Goal: Transaction & Acquisition: Purchase product/service

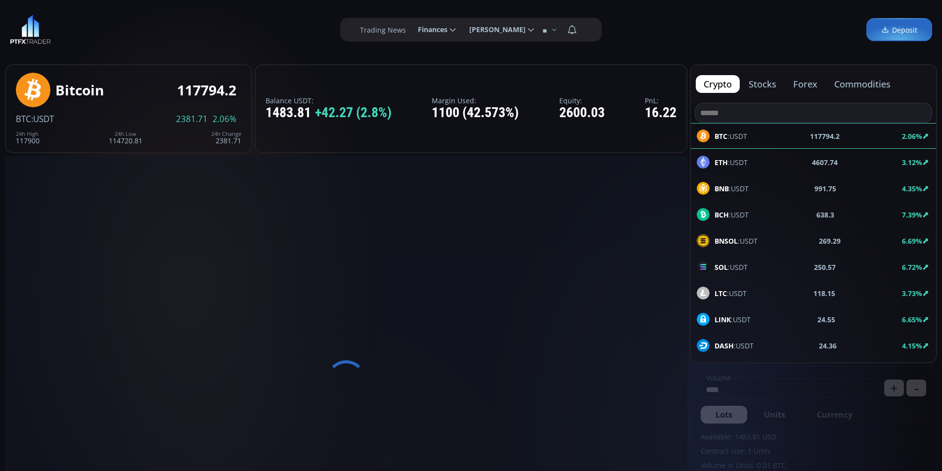
click at [444, 30] on span "Finances" at bounding box center [429, 30] width 37 height 20
click at [410, 30] on input "********" at bounding box center [410, 30] width 0 height 10
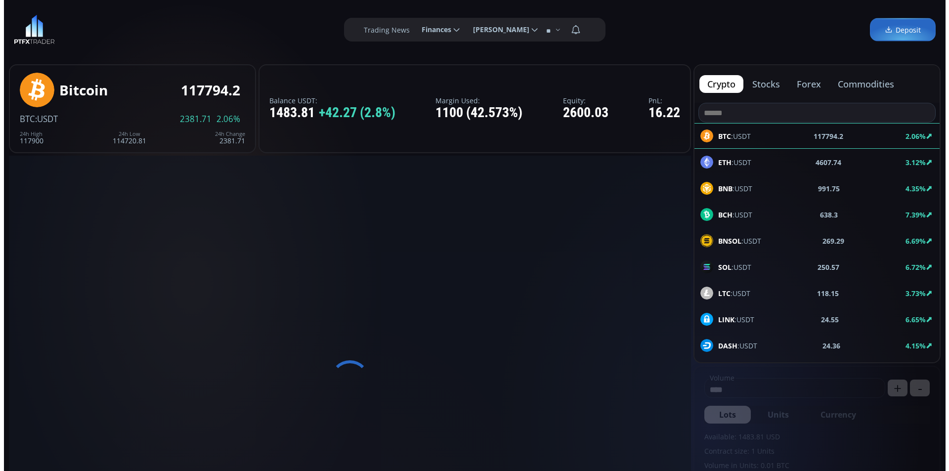
scroll to position [0, 30]
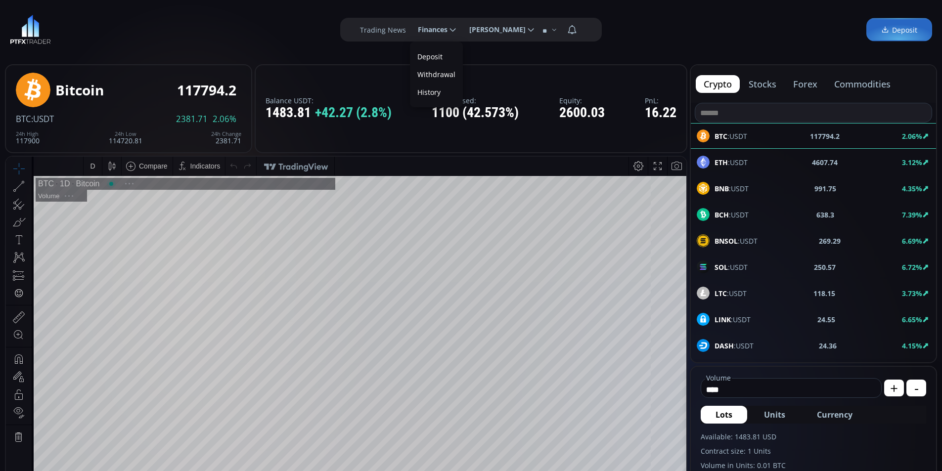
type input "********"
click at [429, 62] on link "Deposit" at bounding box center [436, 56] width 48 height 15
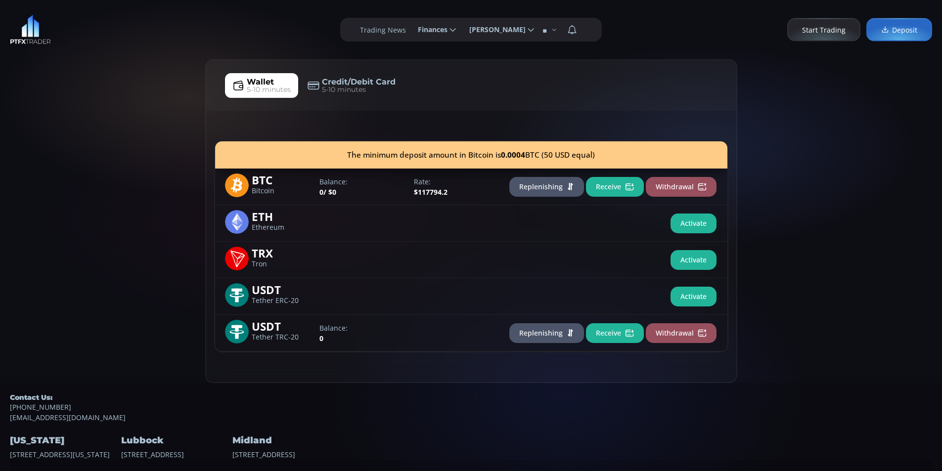
drag, startPoint x: 93, startPoint y: 203, endPoint x: 138, endPoint y: 179, distance: 51.3
click at [93, 203] on div "Wallet 5-10 minutes Credit/Debit Card 5-10 minutes The minimum deposit amount i…" at bounding box center [471, 221] width 942 height 324
click at [138, 179] on div "Wallet 5-10 minutes Credit/Debit Card 5-10 minutes The minimum deposit amount i…" at bounding box center [471, 221] width 942 height 324
drag, startPoint x: 96, startPoint y: 206, endPoint x: 145, endPoint y: 236, distance: 57.9
click at [97, 204] on div "Wallet 5-10 minutes Credit/Debit Card 5-10 minutes The minimum deposit amount i…" at bounding box center [471, 221] width 942 height 324
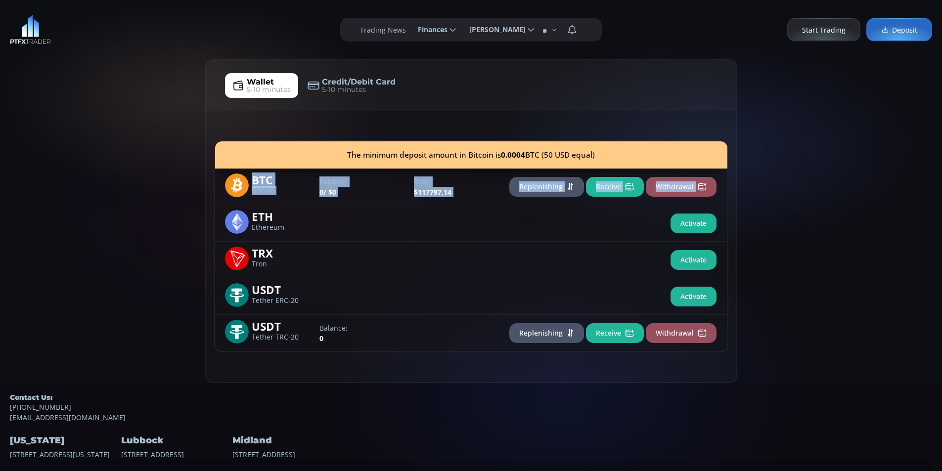
drag, startPoint x: 82, startPoint y: 193, endPoint x: 118, endPoint y: 130, distance: 72.8
click at [84, 186] on div "Wallet 5-10 minutes Credit/Debit Card 5-10 minutes The minimum deposit amount i…" at bounding box center [471, 221] width 942 height 324
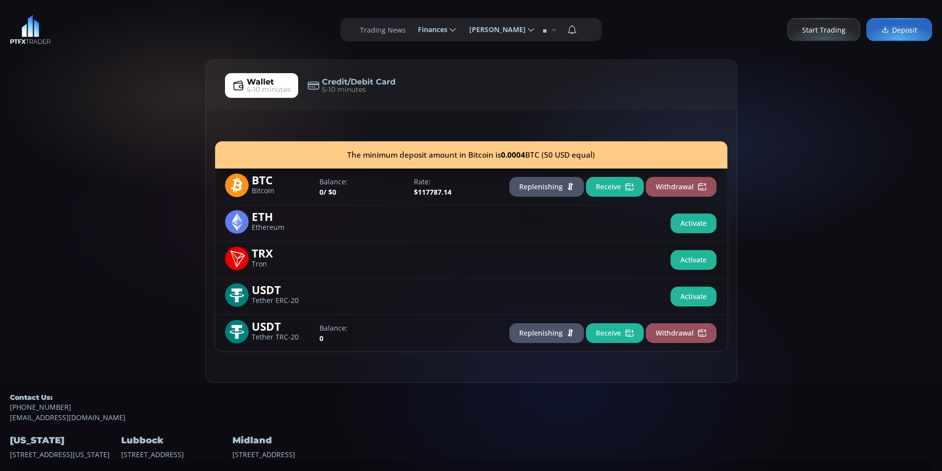
click at [119, 129] on div "Wallet 5-10 minutes Credit/Debit Card 5-10 minutes The minimum deposit amount i…" at bounding box center [471, 221] width 942 height 324
drag, startPoint x: 62, startPoint y: 220, endPoint x: 95, endPoint y: 164, distance: 65.6
click at [69, 210] on div "Wallet 5-10 minutes Credit/Debit Card 5-10 minutes The minimum deposit amount i…" at bounding box center [471, 221] width 942 height 324
click at [100, 146] on div "Wallet 5-10 minutes Credit/Debit Card 5-10 minutes The minimum deposit amount i…" at bounding box center [471, 221] width 942 height 324
drag, startPoint x: 78, startPoint y: 152, endPoint x: 119, endPoint y: 123, distance: 50.6
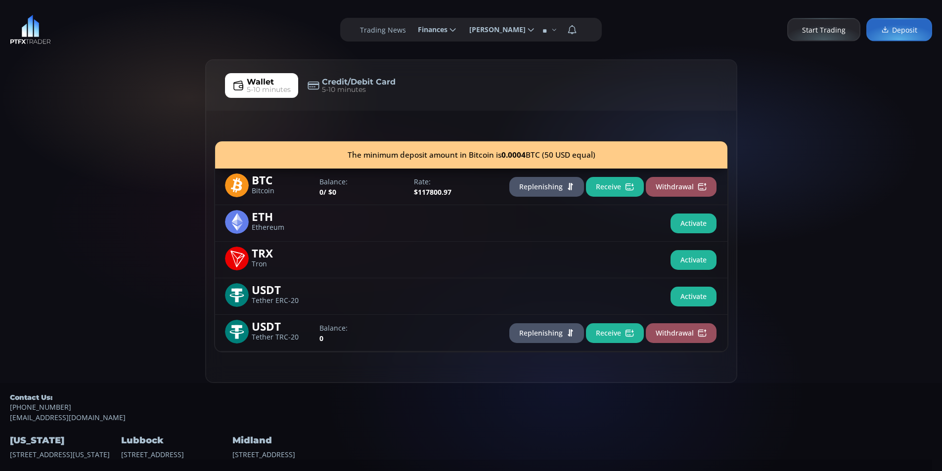
click at [78, 151] on div "Wallet 5-10 minutes Credit/Debit Card 5-10 minutes The minimum deposit amount i…" at bounding box center [471, 221] width 942 height 324
click at [121, 119] on div "Wallet 5-10 minutes Credit/Debit Card 5-10 minutes The minimum deposit amount i…" at bounding box center [471, 221] width 942 height 324
click at [87, 174] on div "Wallet 5-10 minutes Credit/Debit Card 5-10 minutes The minimum deposit amount i…" at bounding box center [471, 221] width 942 height 324
click at [130, 114] on div "Wallet 5-10 minutes Credit/Debit Card 5-10 minutes The minimum deposit amount i…" at bounding box center [471, 221] width 942 height 324
click at [90, 214] on div "Wallet 5-10 minutes Credit/Debit Card 5-10 minutes The minimum deposit amount i…" at bounding box center [471, 221] width 942 height 324
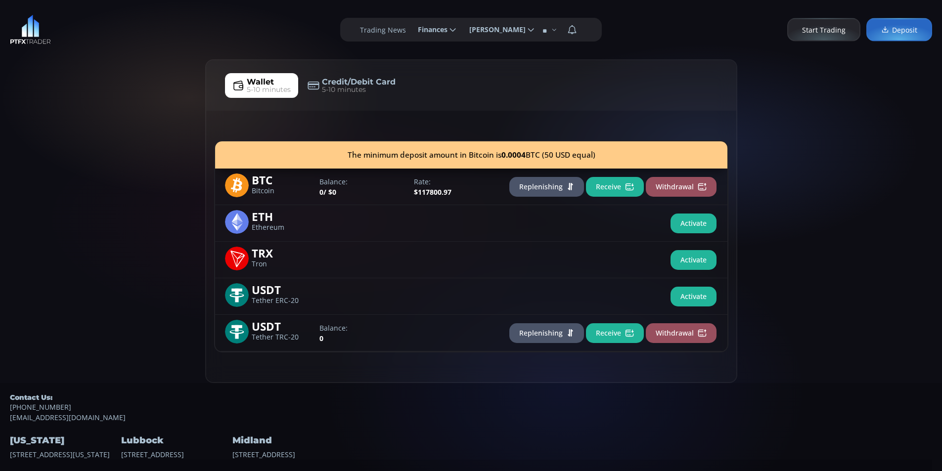
click at [120, 83] on div "Wallet 5-10 minutes Credit/Debit Card 5-10 minutes The minimum deposit amount i…" at bounding box center [471, 221] width 942 height 324
click at [610, 328] on button "Receive" at bounding box center [615, 333] width 58 height 20
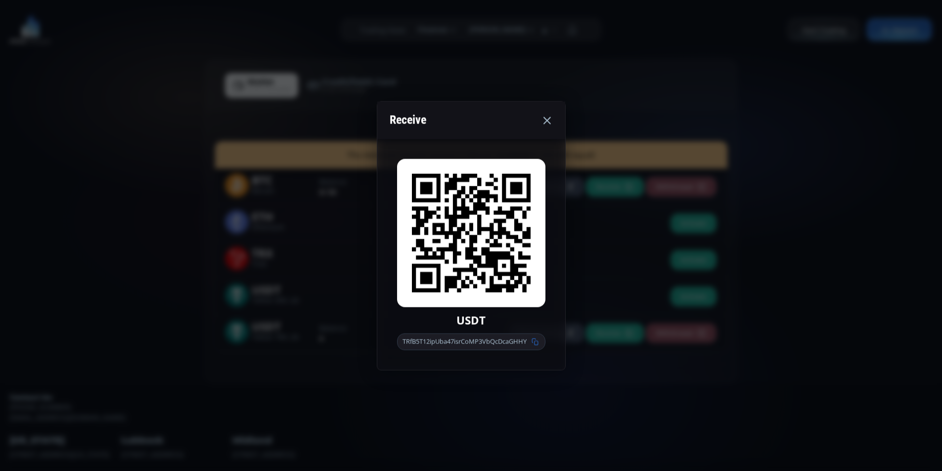
click at [538, 342] on icon at bounding box center [534, 341] width 7 height 7
click at [65, 184] on div "Receive USDT TRfB5T12ipUba47isrCoMP3VbQcDcaGHHY" at bounding box center [471, 235] width 942 height 471
click at [138, 142] on div "Wallet 5-10 minutes Credit/Debit Card 5-10 minutes The minimum deposit amount i…" at bounding box center [471, 221] width 942 height 324
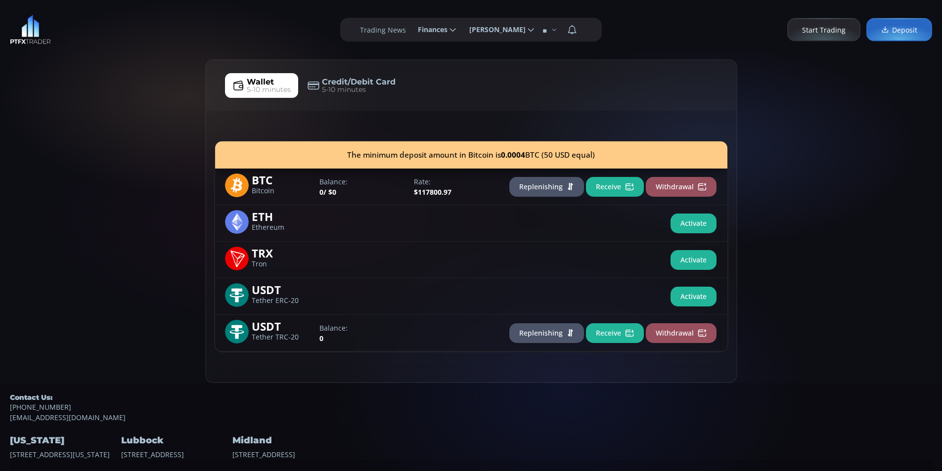
click at [100, 143] on div "Wallet 5-10 minutes Credit/Debit Card 5-10 minutes The minimum deposit amount i…" at bounding box center [471, 221] width 942 height 324
drag, startPoint x: 175, startPoint y: 122, endPoint x: 162, endPoint y: 118, distance: 14.1
click at [175, 122] on div "Wallet 5-10 minutes Credit/Debit Card 5-10 minutes The minimum deposit amount i…" at bounding box center [471, 221] width 942 height 324
click at [82, 149] on div "Wallet 5-10 minutes Credit/Debit Card 5-10 minutes The minimum deposit amount i…" at bounding box center [471, 221] width 942 height 324
drag, startPoint x: 147, startPoint y: 97, endPoint x: 109, endPoint y: 88, distance: 39.1
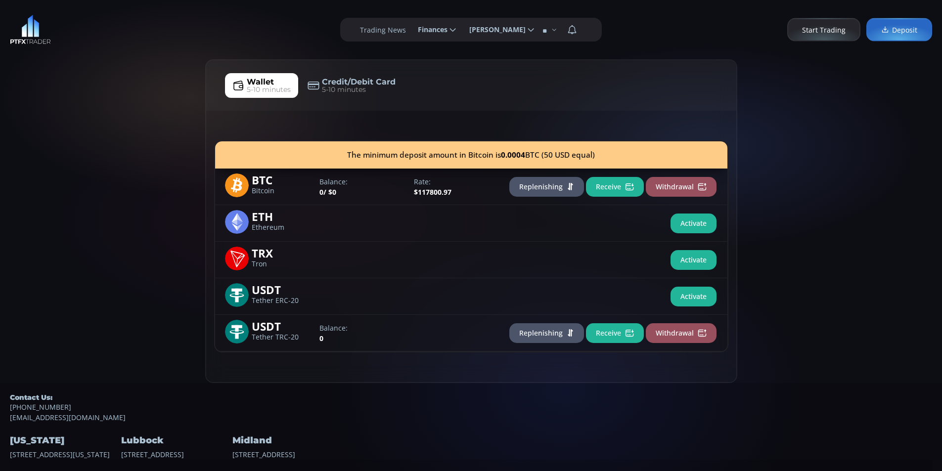
click at [148, 94] on div "Wallet 5-10 minutes Credit/Debit Card 5-10 minutes The minimum deposit amount i…" at bounding box center [471, 221] width 942 height 324
click at [81, 82] on div "Wallet 5-10 minutes Credit/Debit Card 5-10 minutes The minimum deposit amount i…" at bounding box center [471, 221] width 942 height 324
click at [145, 55] on div "**********" at bounding box center [471, 29] width 942 height 59
click at [87, 86] on div "Wallet 5-10 minutes Credit/Debit Card 5-10 minutes The minimum deposit amount i…" at bounding box center [471, 221] width 942 height 324
click at [120, 54] on div "**********" at bounding box center [471, 29] width 942 height 59
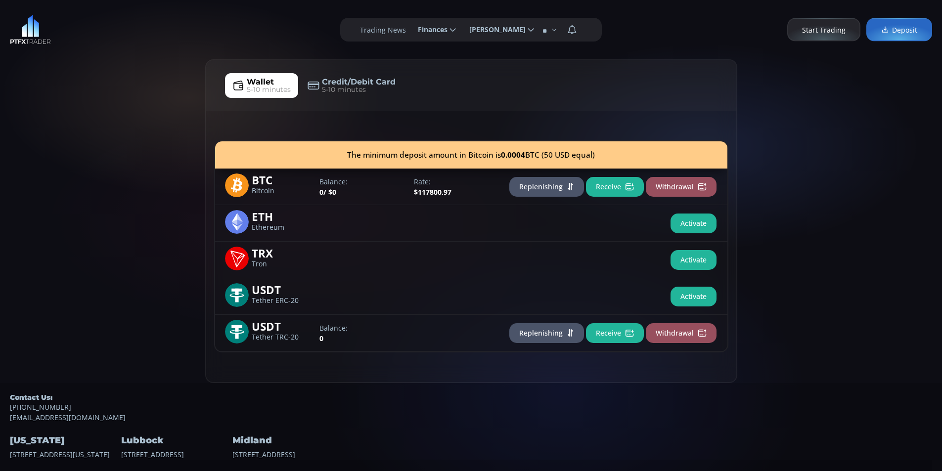
click at [174, 27] on div "**********" at bounding box center [471, 29] width 942 height 59
click at [127, 82] on div "Wallet 5-10 minutes Credit/Debit Card 5-10 minutes The minimum deposit amount i…" at bounding box center [471, 221] width 942 height 324
click at [152, 44] on div "**********" at bounding box center [471, 29] width 942 height 59
drag, startPoint x: 127, startPoint y: 80, endPoint x: 150, endPoint y: 44, distance: 42.1
click at [127, 75] on div "Wallet 5-10 minutes Credit/Debit Card 5-10 minutes The minimum deposit amount i…" at bounding box center [471, 221] width 942 height 324
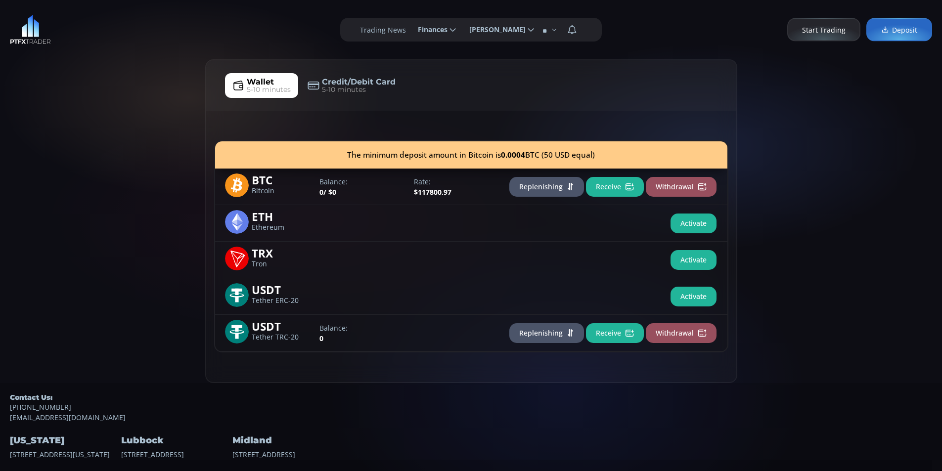
click at [150, 44] on div "**********" at bounding box center [471, 29] width 942 height 59
click at [137, 45] on div "**********" at bounding box center [471, 29] width 942 height 59
click at [540, 333] on button "Replenishing" at bounding box center [546, 333] width 75 height 20
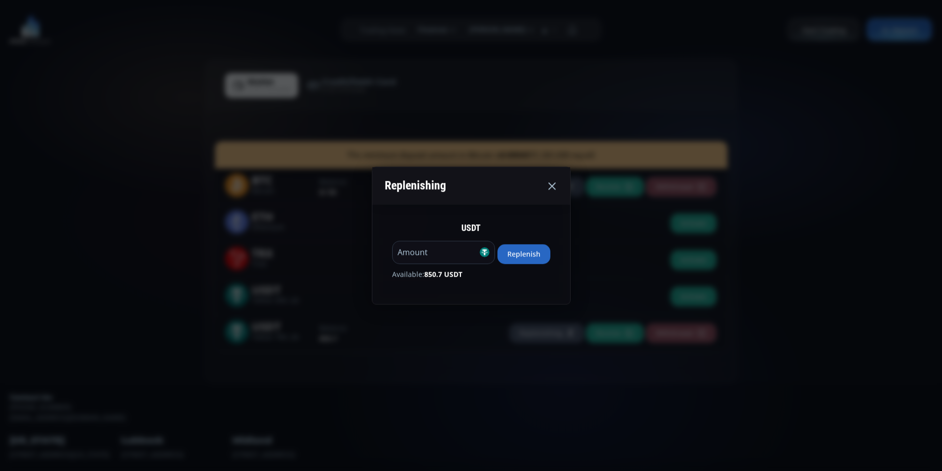
click at [531, 256] on button "Replenish" at bounding box center [523, 254] width 53 height 20
click at [68, 173] on div "Replenishing USDT ***** Amount Replenish Available: 0 USDT" at bounding box center [471, 235] width 942 height 471
click at [109, 144] on div "Wallet 5-10 minutes Credit/Debit Card 5-10 minutes The minimum deposit amount i…" at bounding box center [471, 221] width 942 height 324
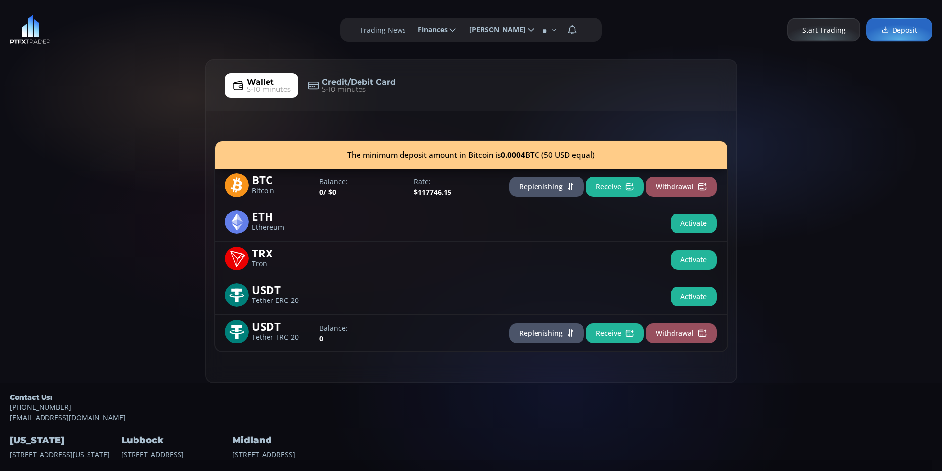
click at [61, 138] on div "Wallet 5-10 minutes Credit/Debit Card 5-10 minutes The minimum deposit amount i…" at bounding box center [471, 221] width 942 height 324
drag, startPoint x: 114, startPoint y: 128, endPoint x: 53, endPoint y: 207, distance: 99.8
click at [114, 129] on div "Wallet 5-10 minutes Credit/Debit Card 5-10 minutes The minimum deposit amount i…" at bounding box center [471, 221] width 942 height 324
click at [52, 202] on div "Wallet 5-10 minutes Credit/Debit Card 5-10 minutes The minimum deposit amount i…" at bounding box center [471, 221] width 942 height 324
